Goal: Task Accomplishment & Management: Use online tool/utility

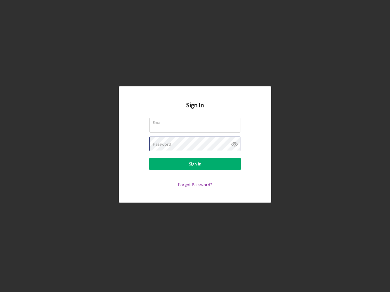
click at [195, 146] on div "Password" at bounding box center [194, 144] width 91 height 15
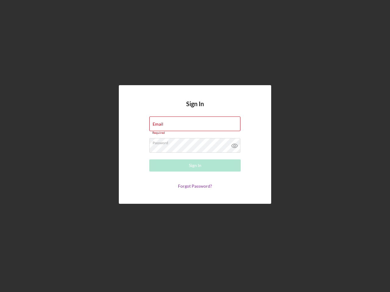
click at [234, 144] on icon at bounding box center [234, 145] width 15 height 15
